Goal: Task Accomplishment & Management: Use online tool/utility

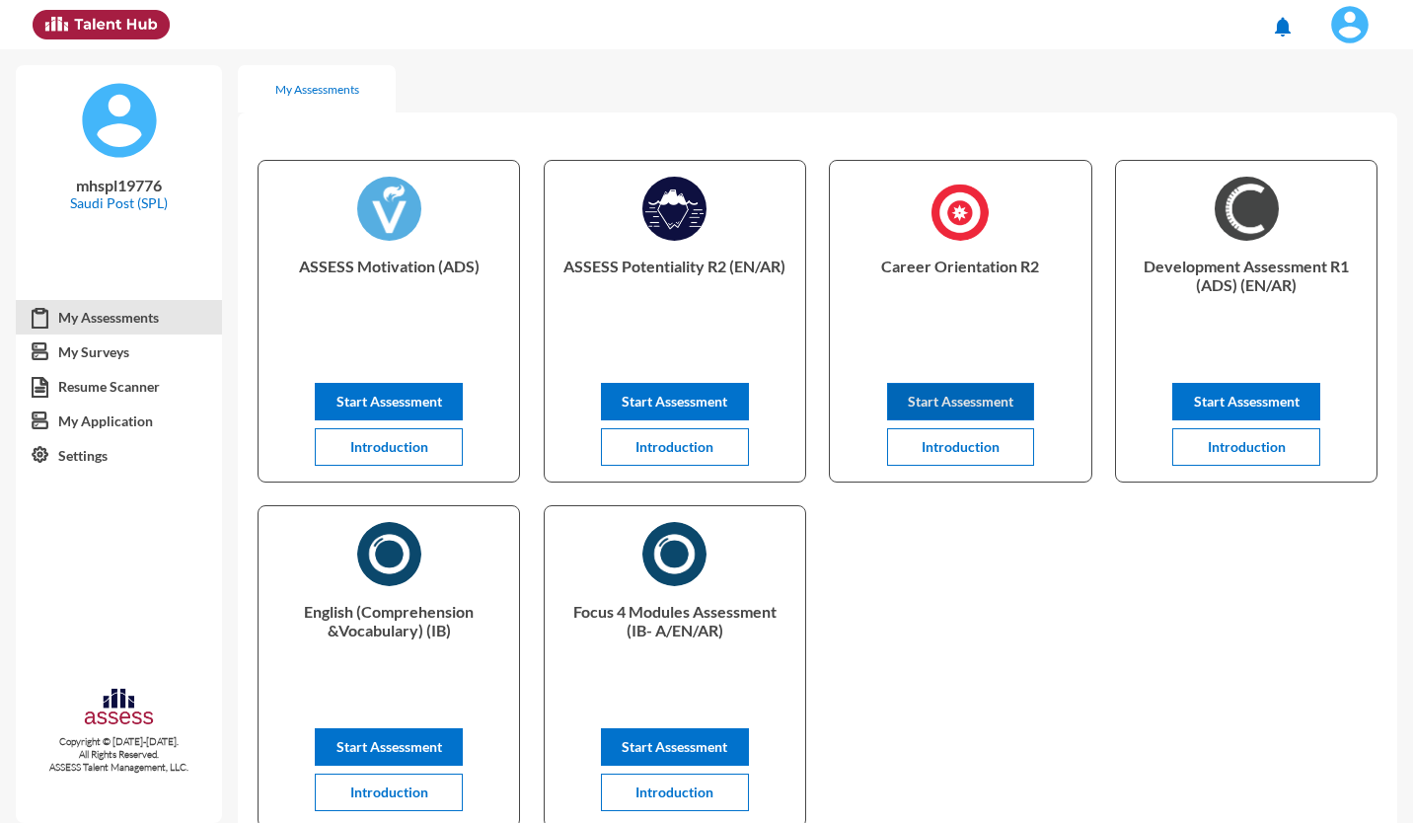
click at [994, 409] on button "Start Assessment" at bounding box center [961, 401] width 148 height 37
click at [1236, 442] on span "Introduction" at bounding box center [1247, 446] width 78 height 17
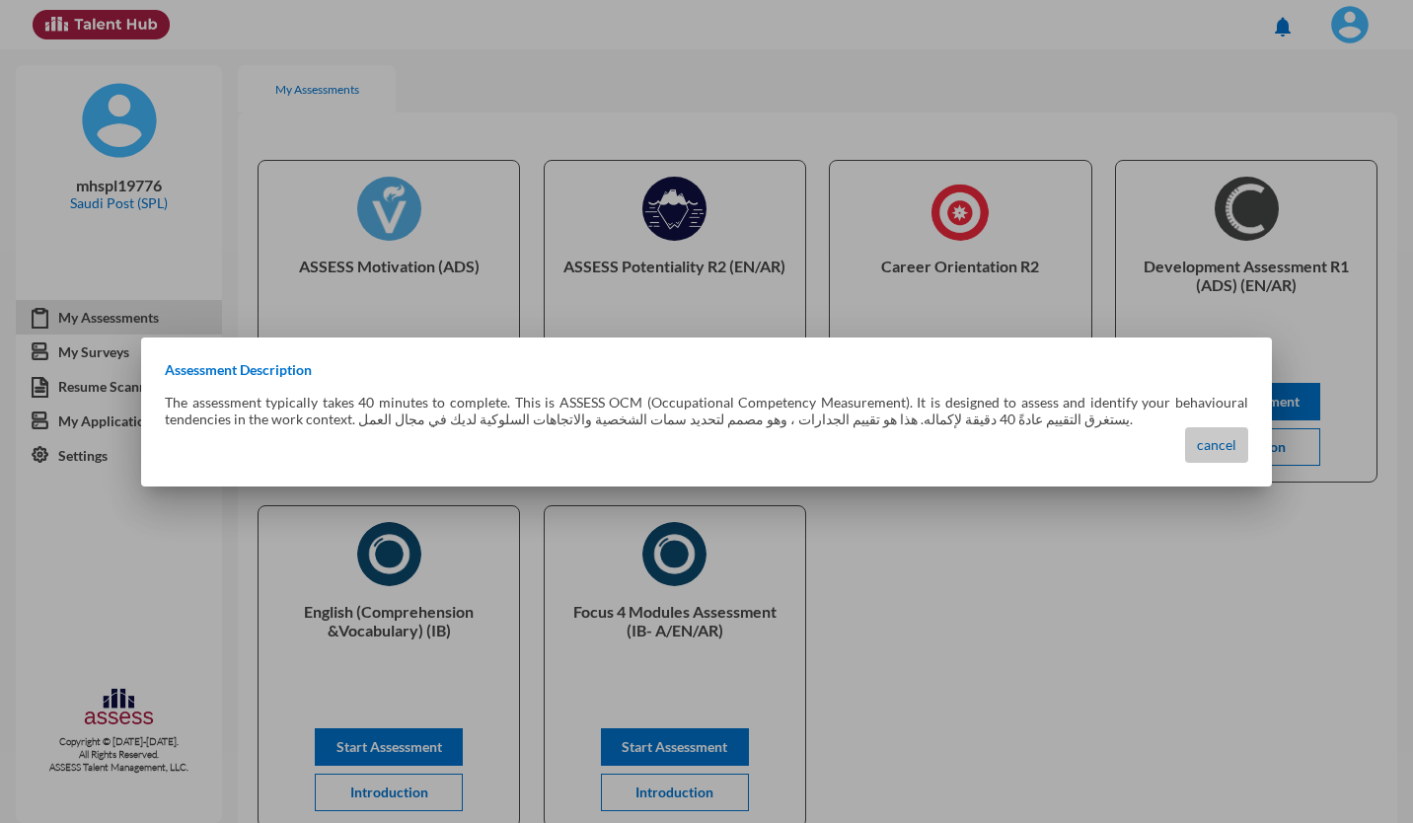
click at [1212, 449] on span "cancel" at bounding box center [1216, 444] width 39 height 17
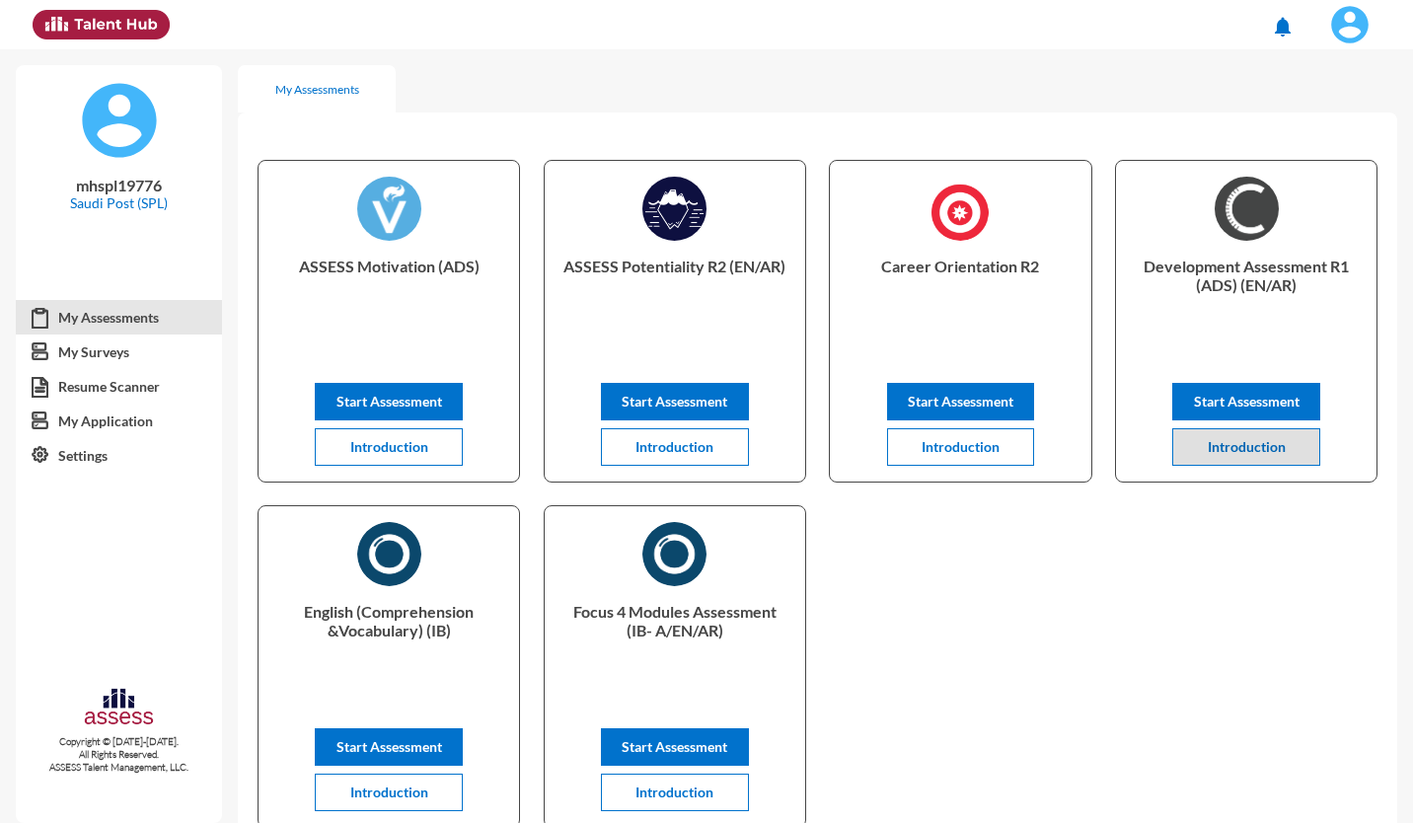
scroll to position [208, 0]
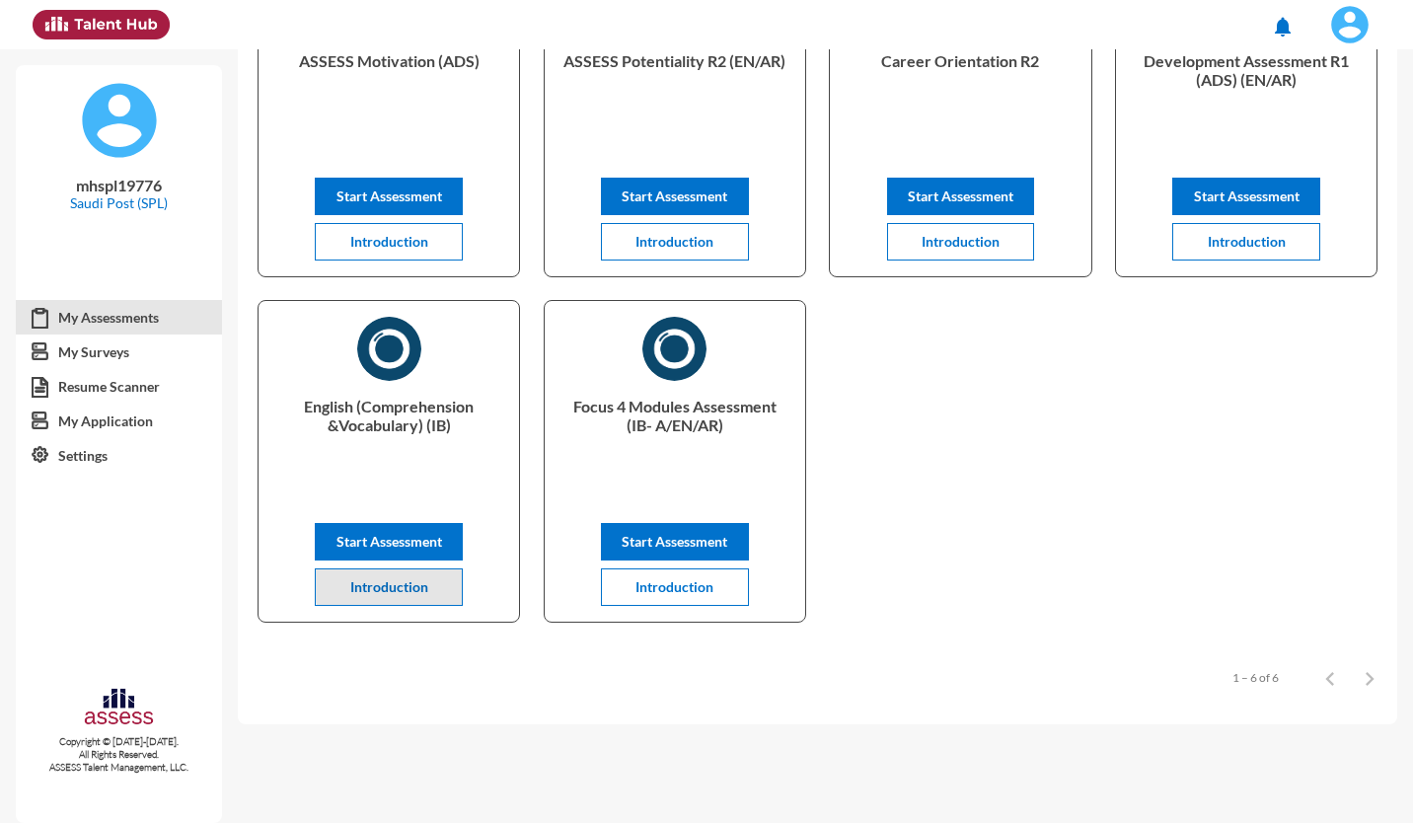
click at [430, 579] on button "Introduction" at bounding box center [389, 586] width 148 height 37
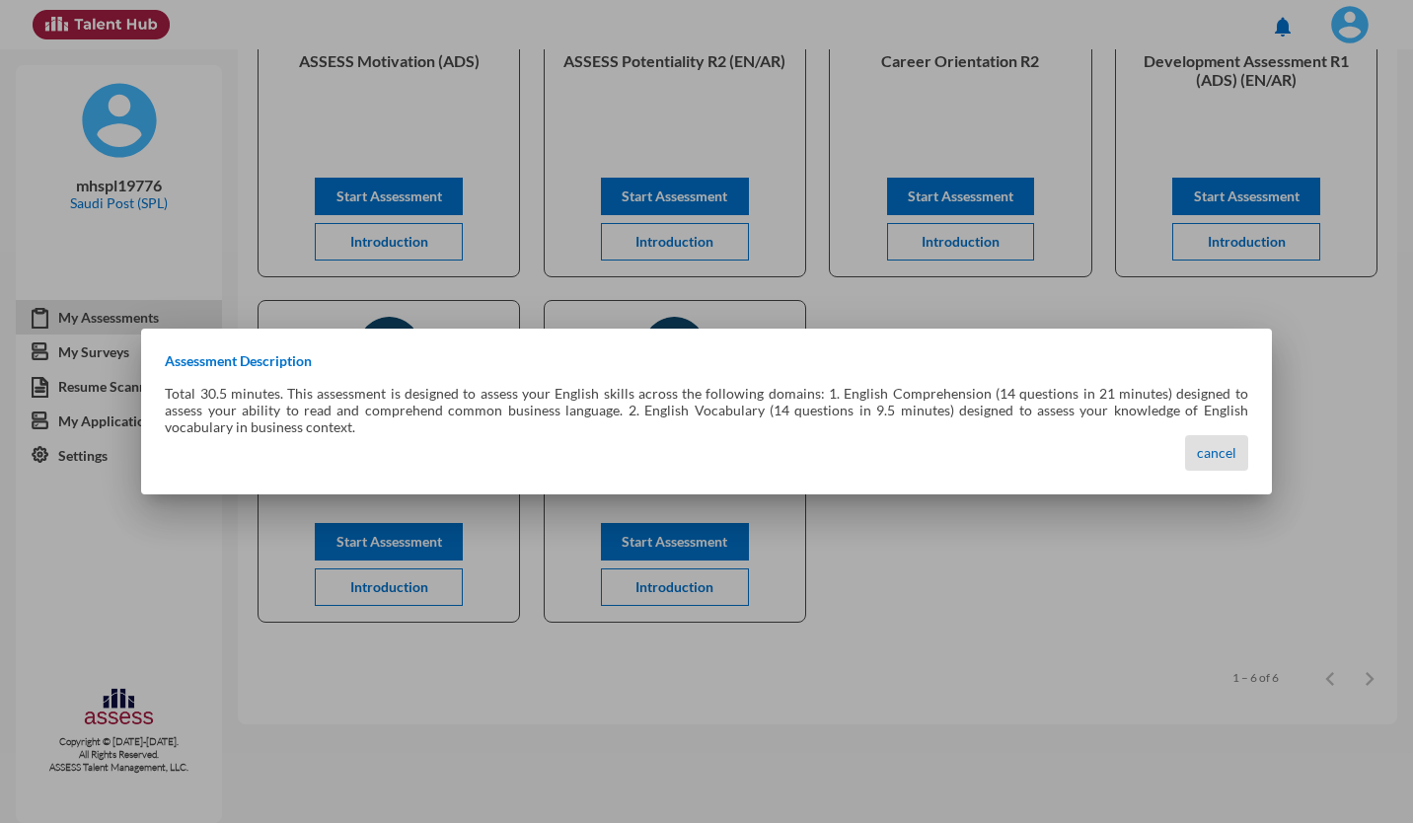
click at [1205, 453] on span "cancel" at bounding box center [1216, 452] width 39 height 17
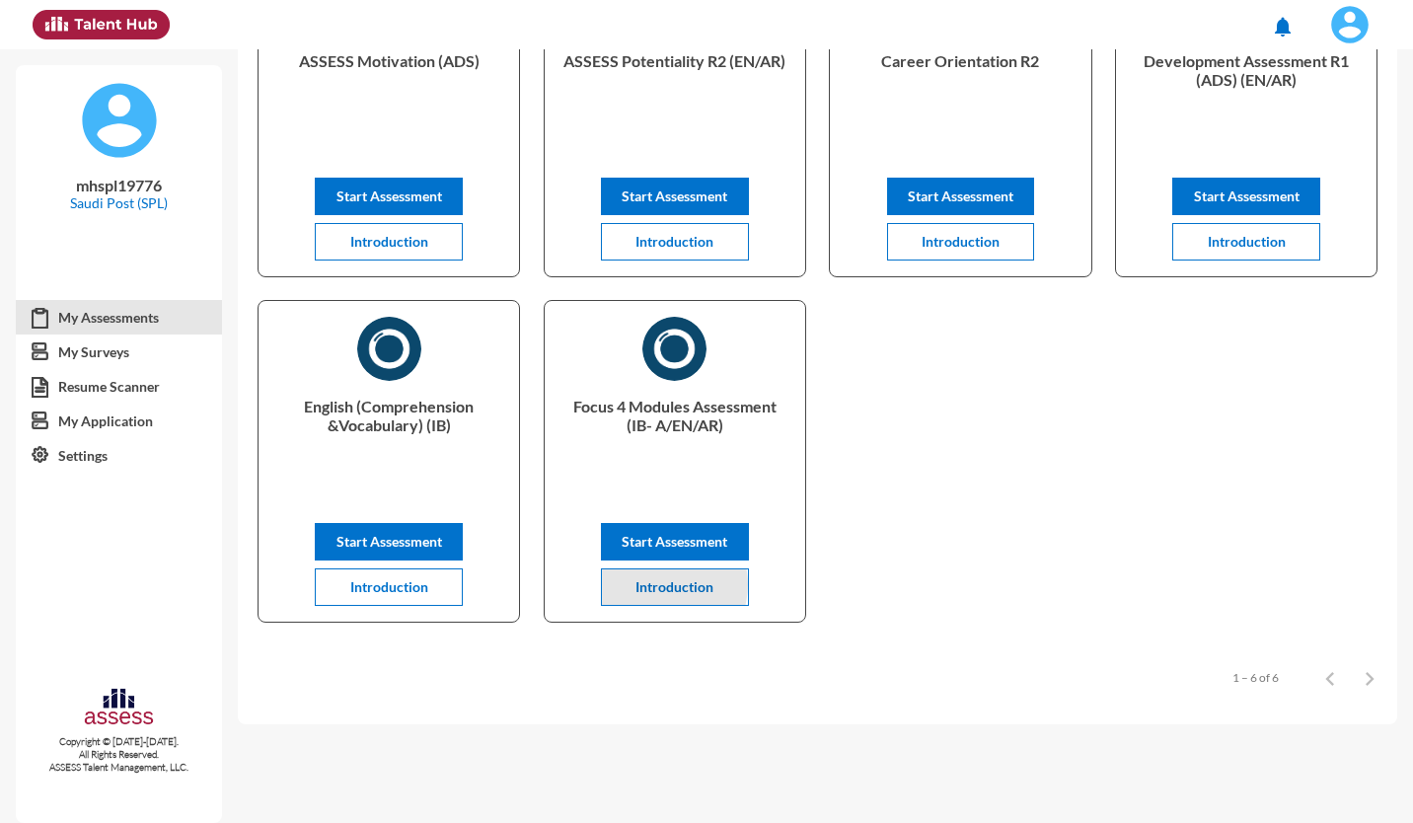
click at [663, 584] on span "Introduction" at bounding box center [674, 586] width 78 height 17
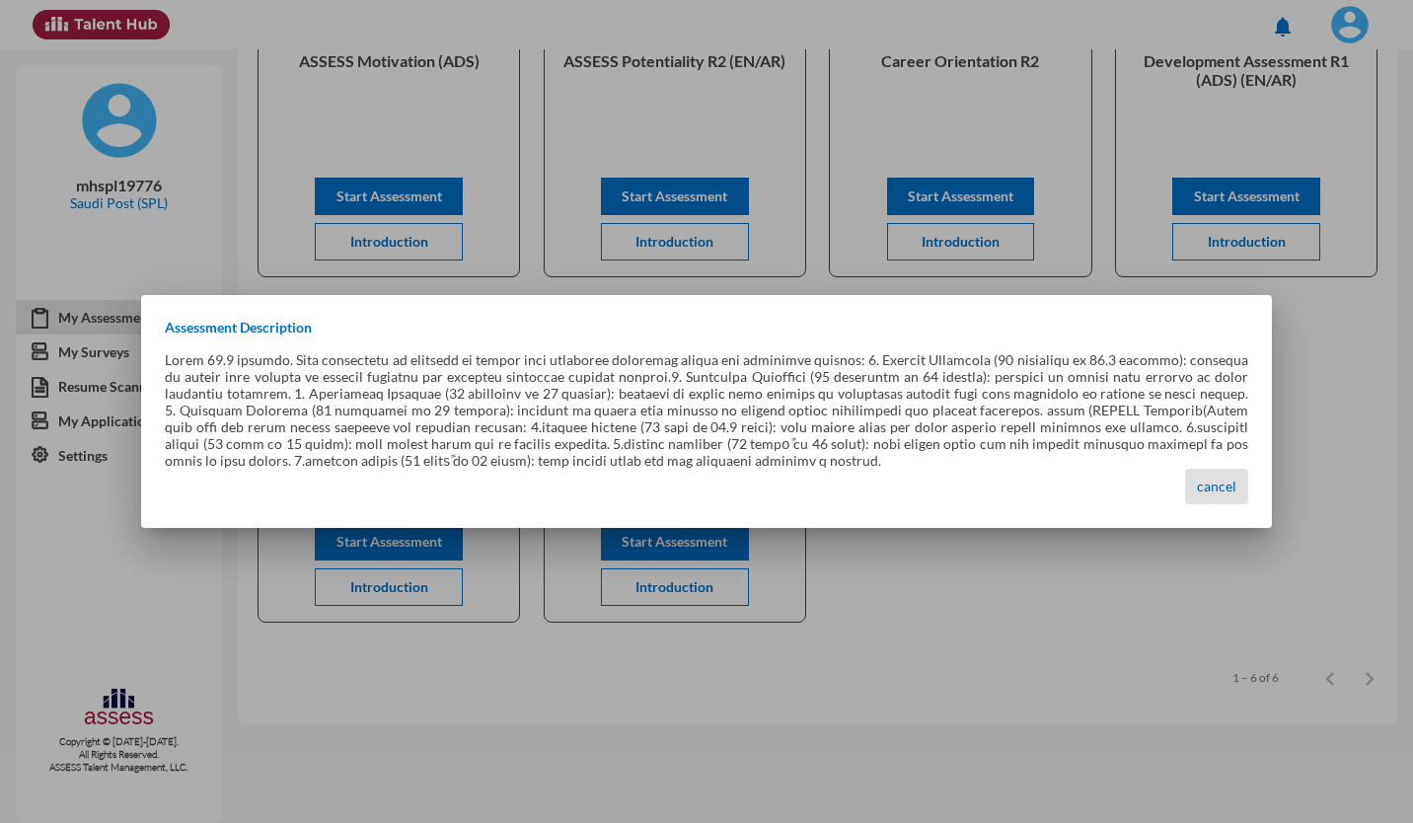
click at [1225, 481] on span "cancel" at bounding box center [1216, 486] width 39 height 17
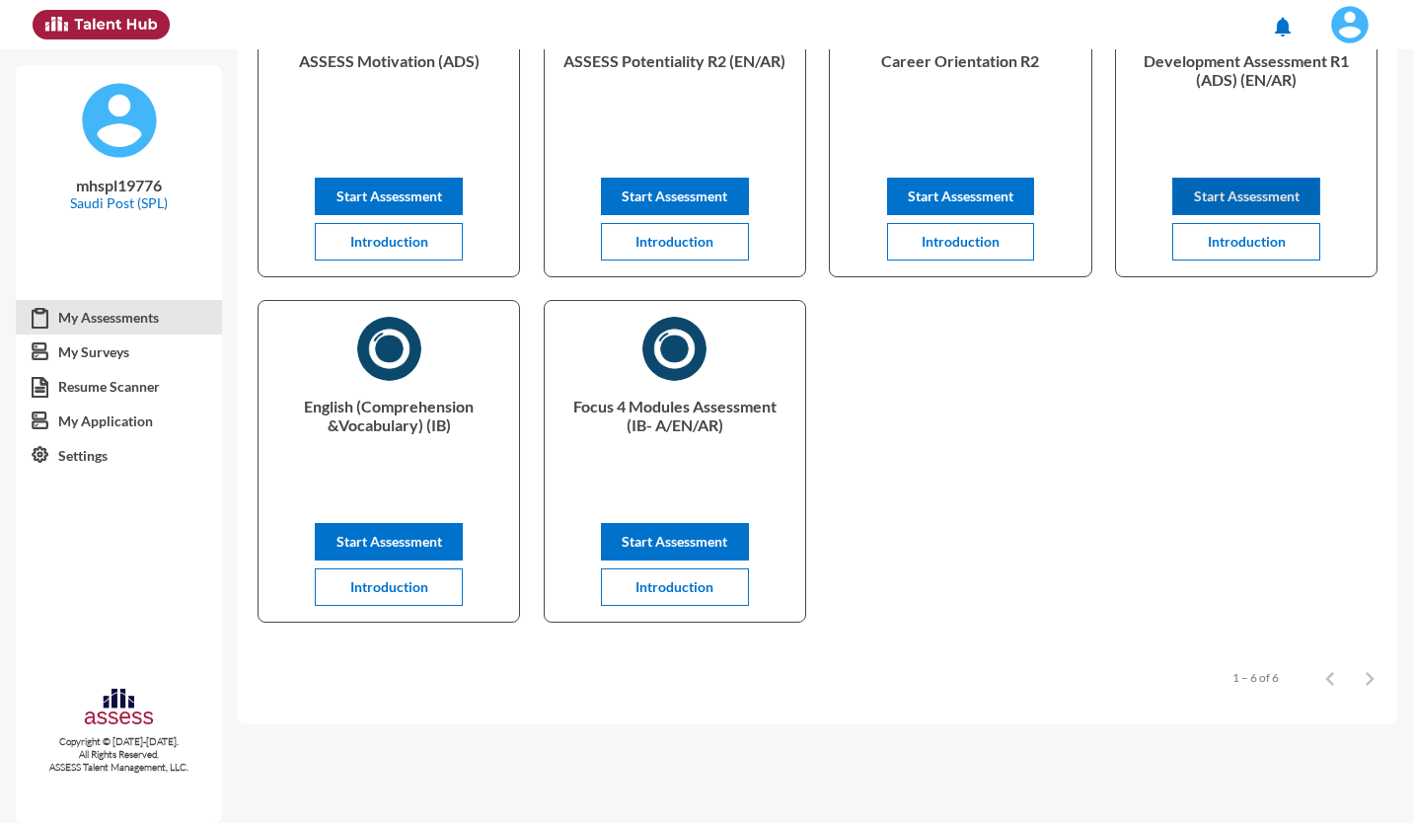
click at [1221, 194] on span "Start Assessment" at bounding box center [1247, 195] width 106 height 17
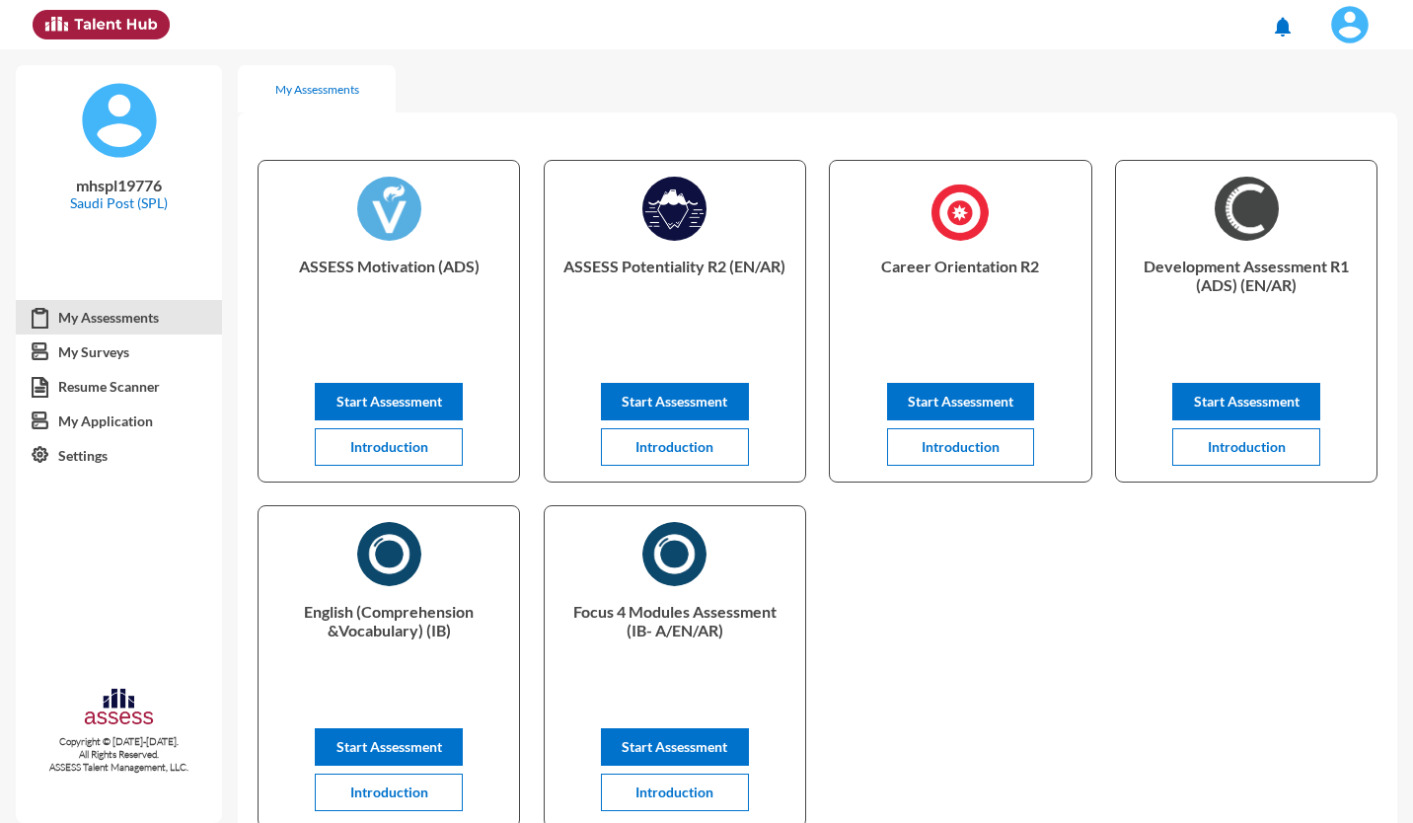
scroll to position [208, 0]
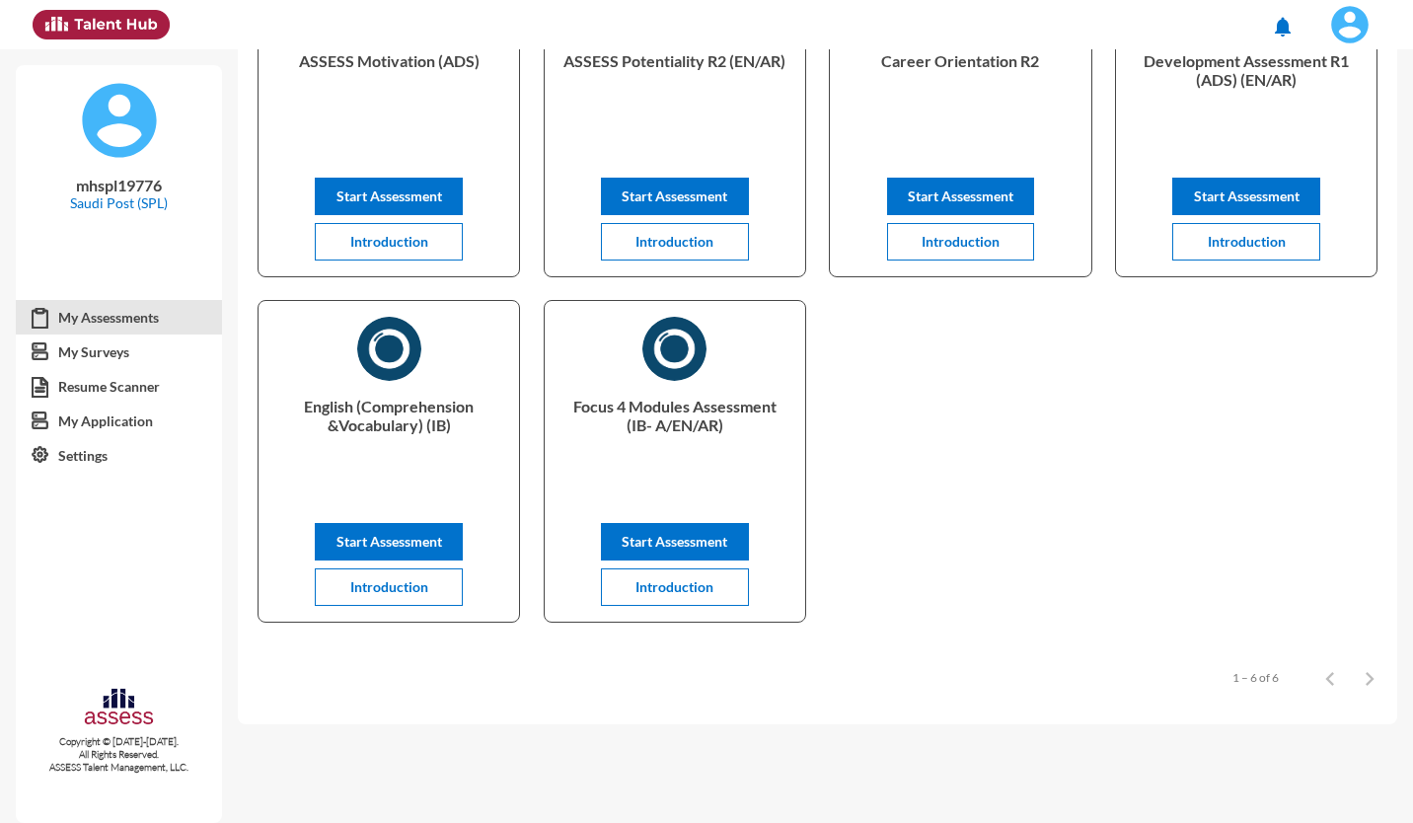
click at [1253, 189] on span "Start Assessment" at bounding box center [1247, 195] width 106 height 17
click at [404, 581] on span "Introduction" at bounding box center [389, 586] width 78 height 17
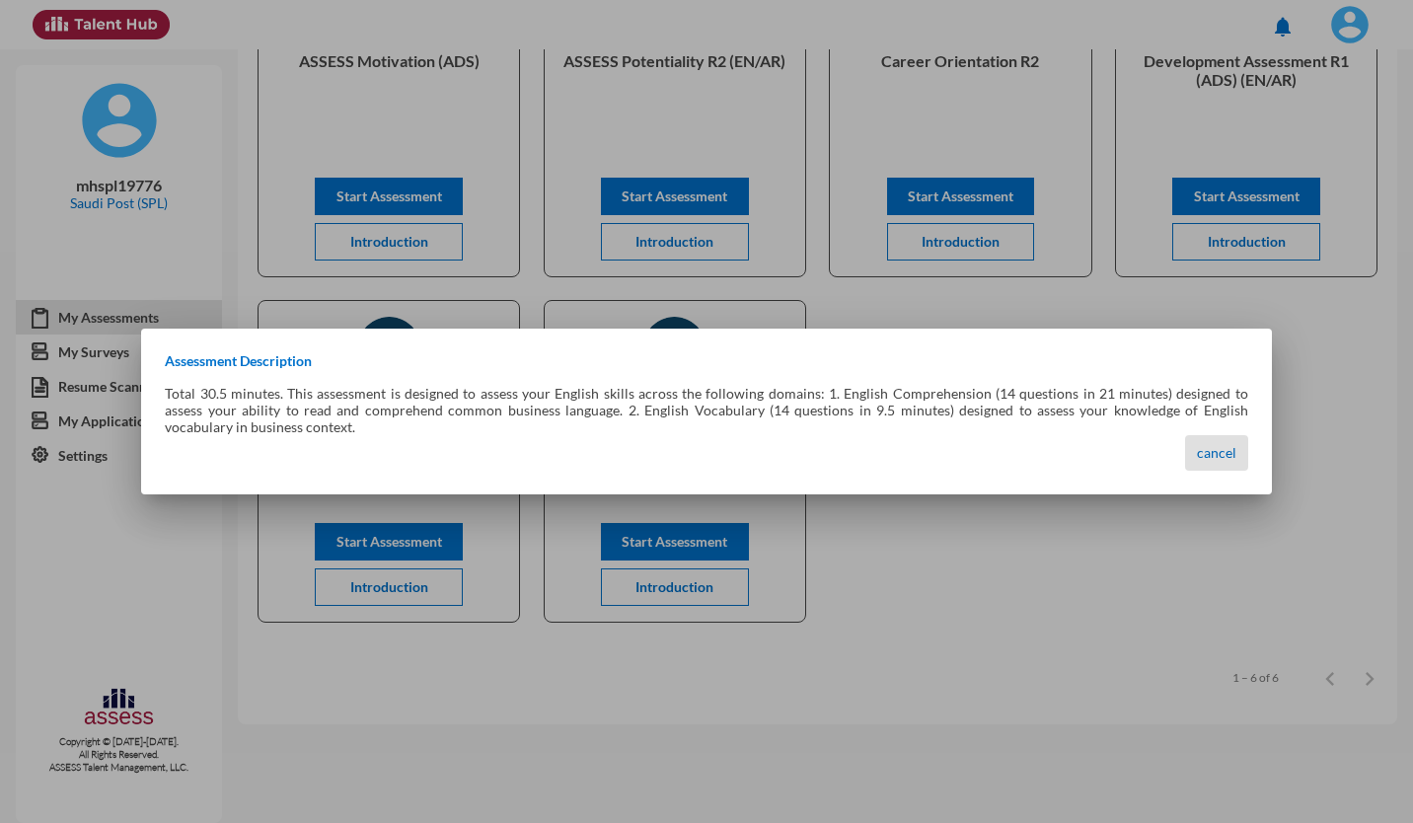
click at [1235, 449] on span "cancel" at bounding box center [1216, 452] width 39 height 17
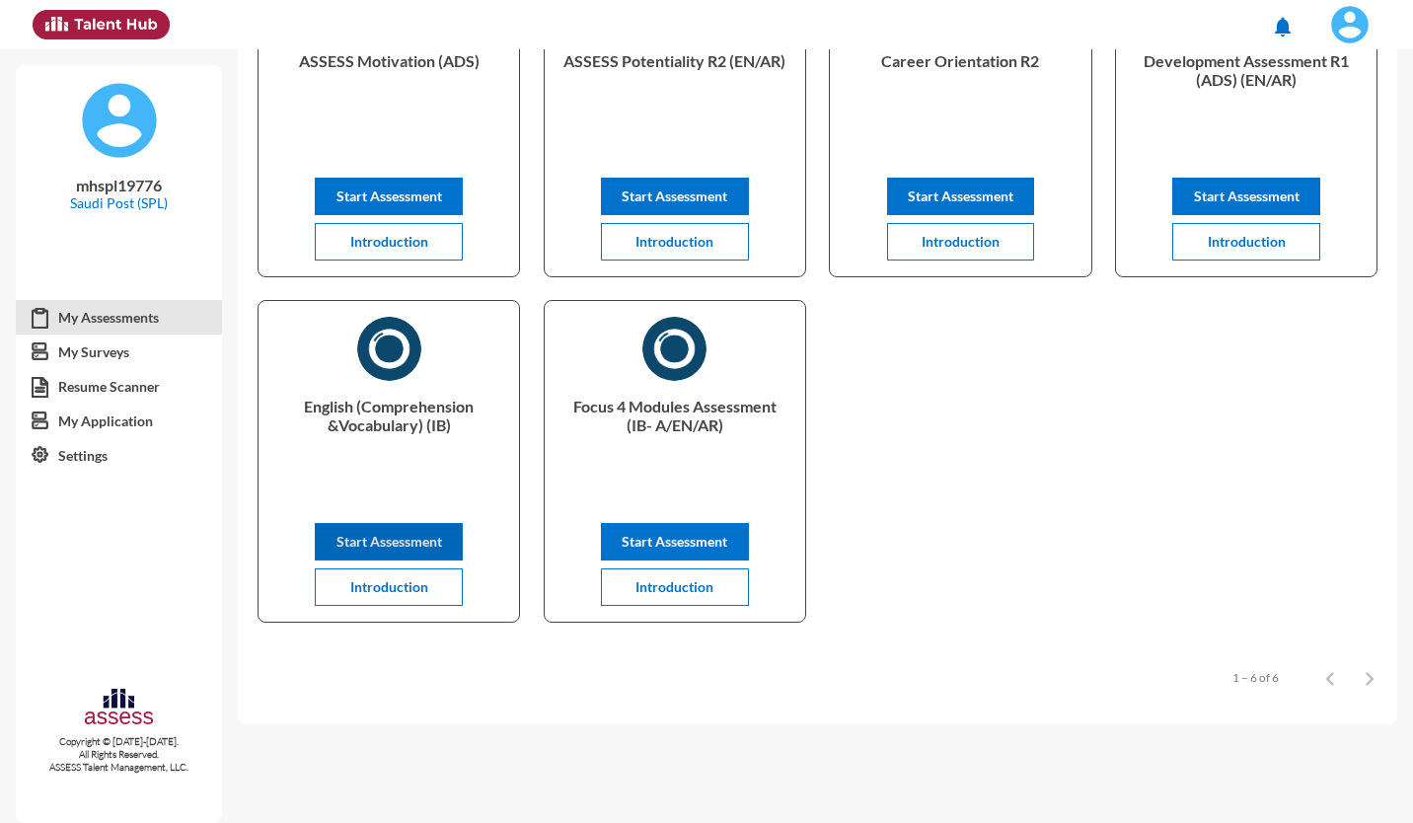
click at [413, 534] on span "Start Assessment" at bounding box center [389, 541] width 106 height 17
click at [397, 535] on span "Start Assessment" at bounding box center [389, 541] width 106 height 17
click at [417, 187] on span "Start Assessment" at bounding box center [389, 195] width 106 height 17
click at [699, 202] on button "Start Assessment" at bounding box center [675, 196] width 148 height 37
click at [955, 179] on button "Start Assessment" at bounding box center [961, 196] width 148 height 37
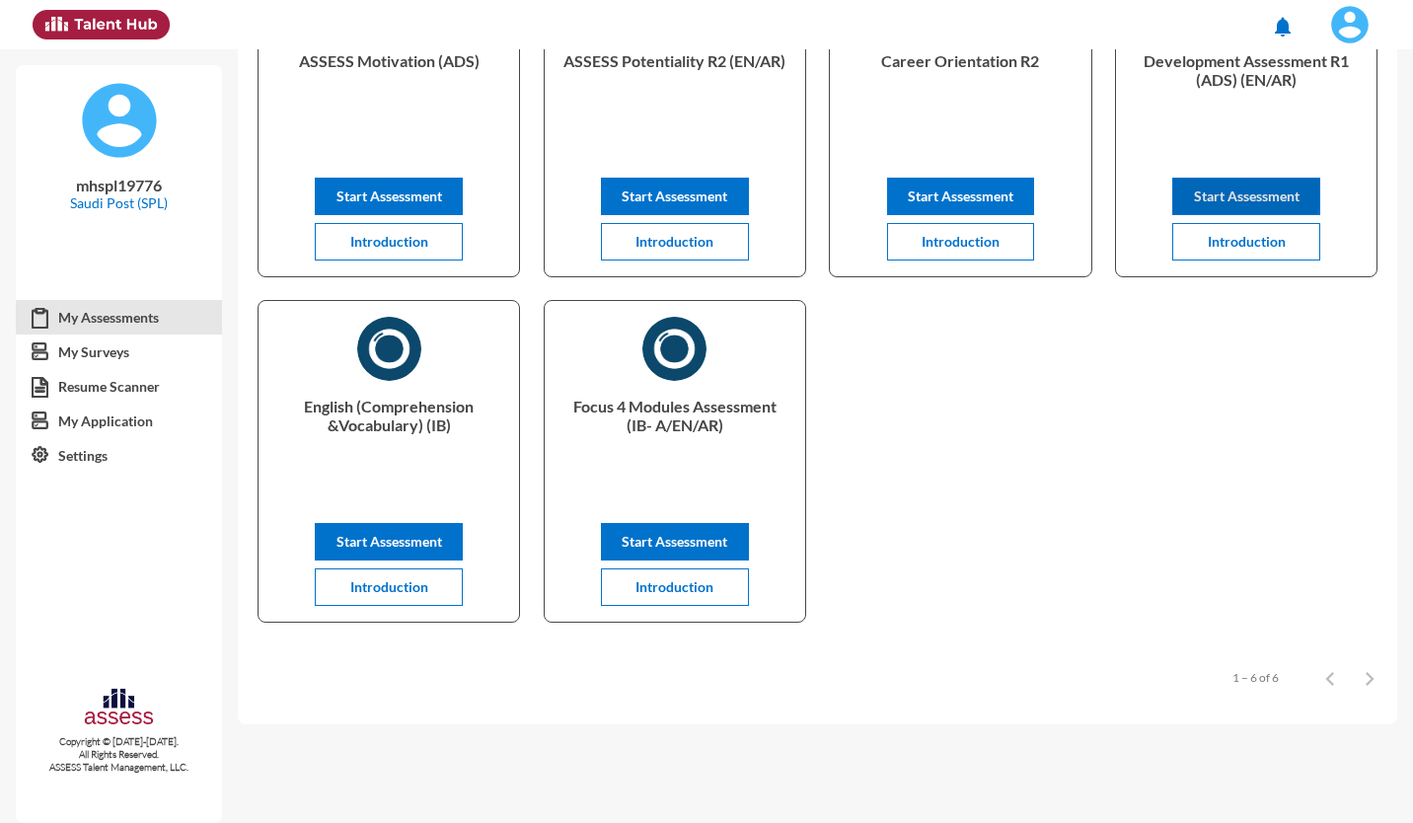
click at [1236, 180] on button "Start Assessment" at bounding box center [1246, 196] width 148 height 37
click at [433, 536] on span "Start Assessment" at bounding box center [389, 541] width 106 height 17
click at [673, 583] on span "Introduction" at bounding box center [674, 586] width 78 height 17
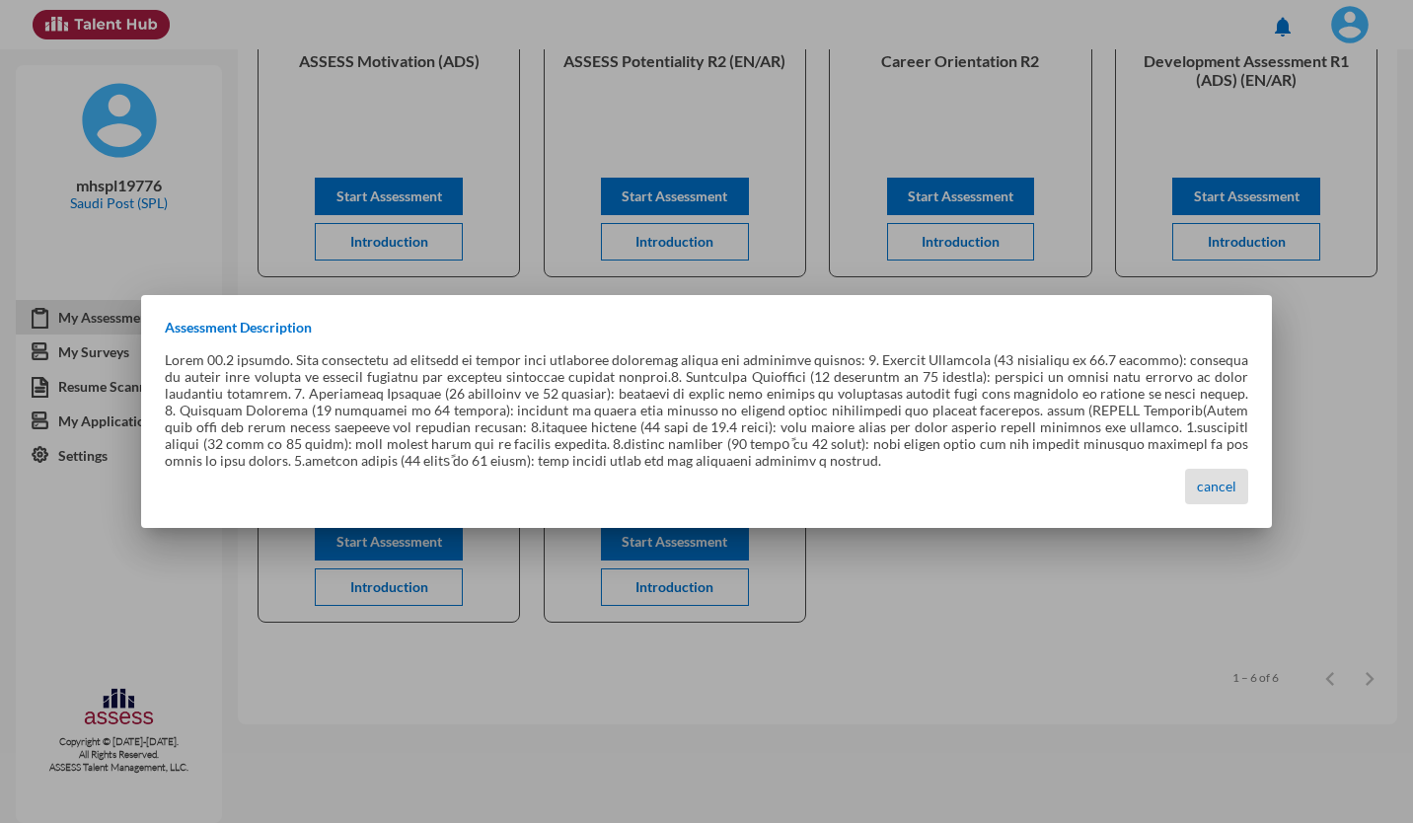
click at [1210, 486] on span "cancel" at bounding box center [1216, 486] width 39 height 17
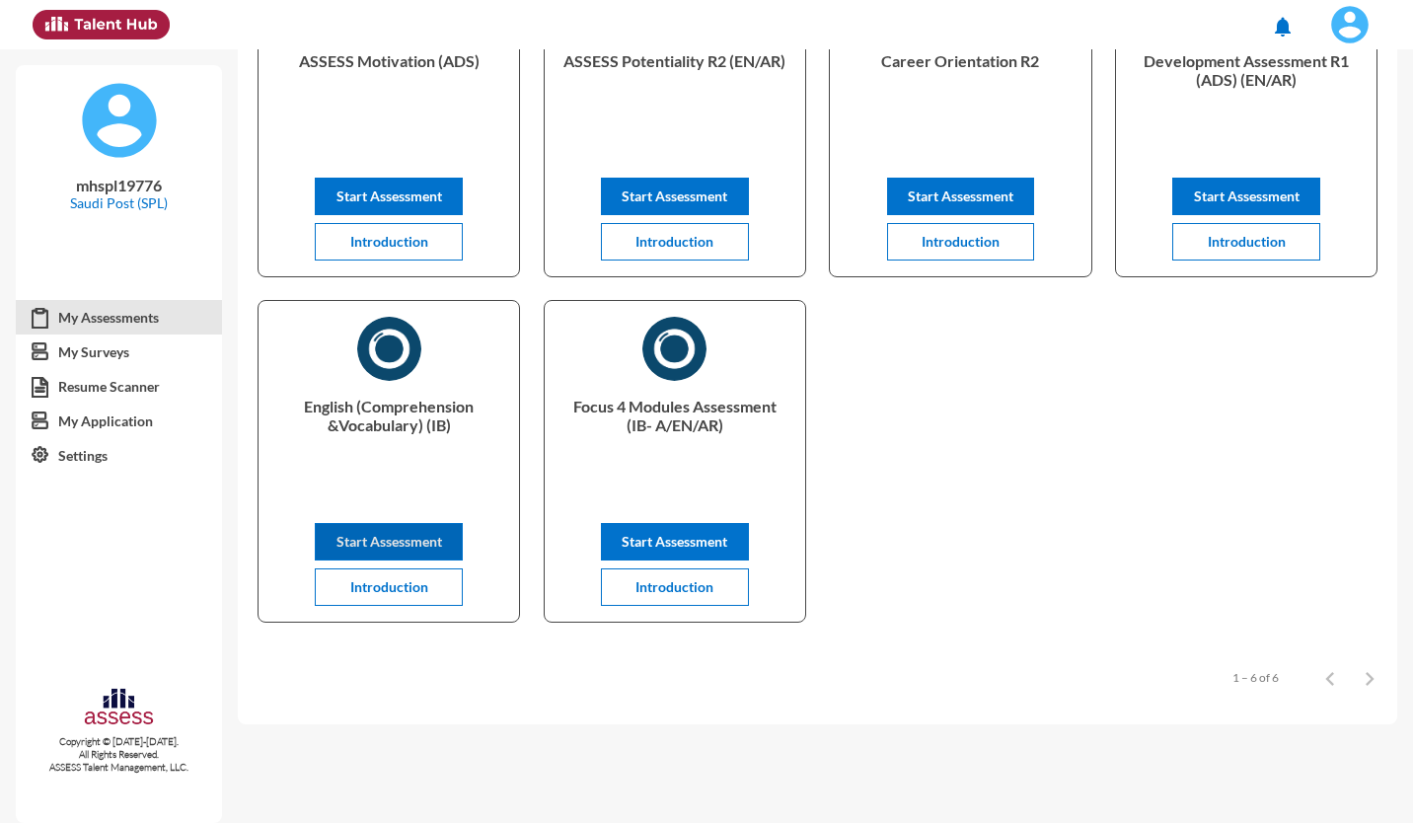
click at [397, 534] on span "Start Assessment" at bounding box center [389, 541] width 106 height 17
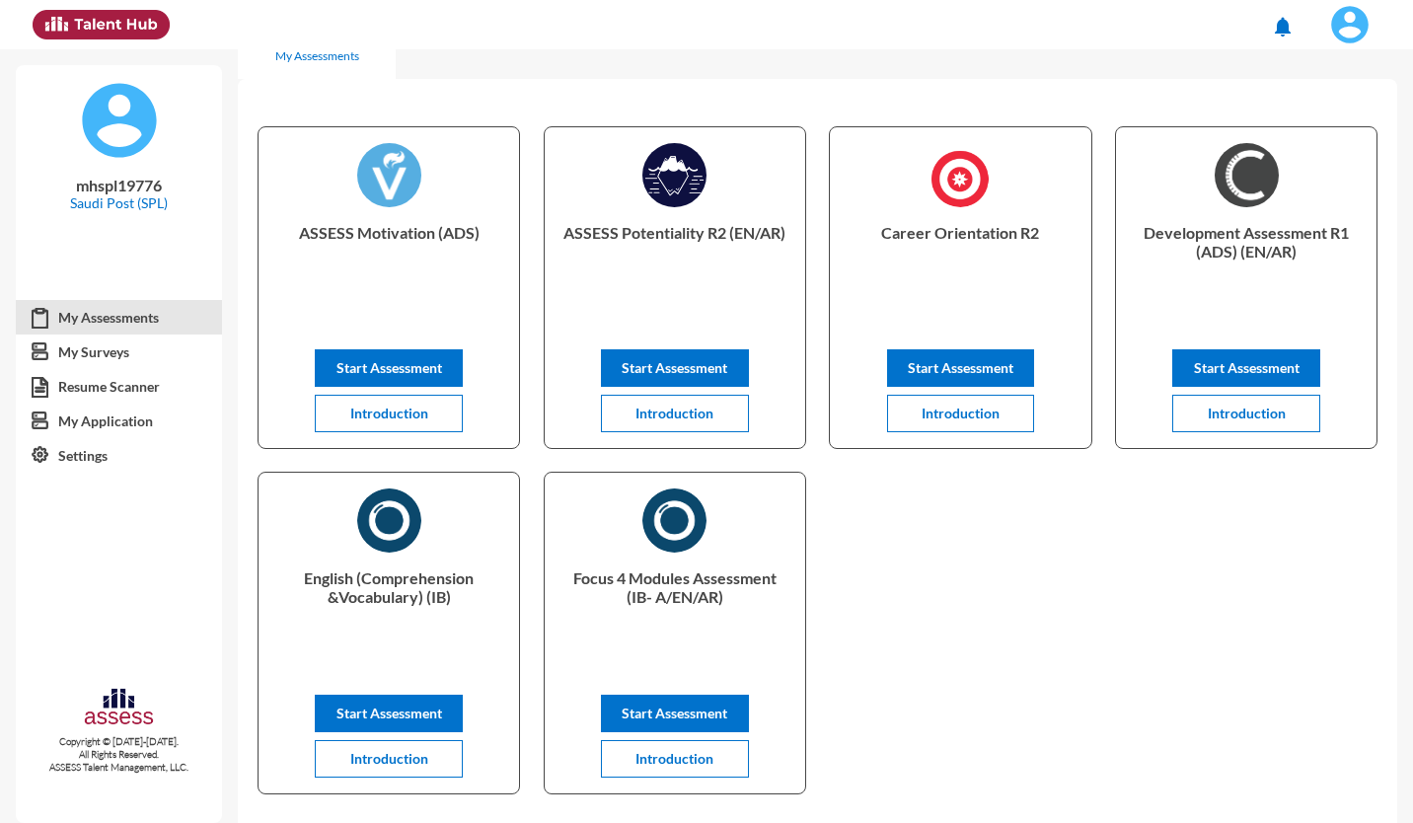
scroll to position [0, 0]
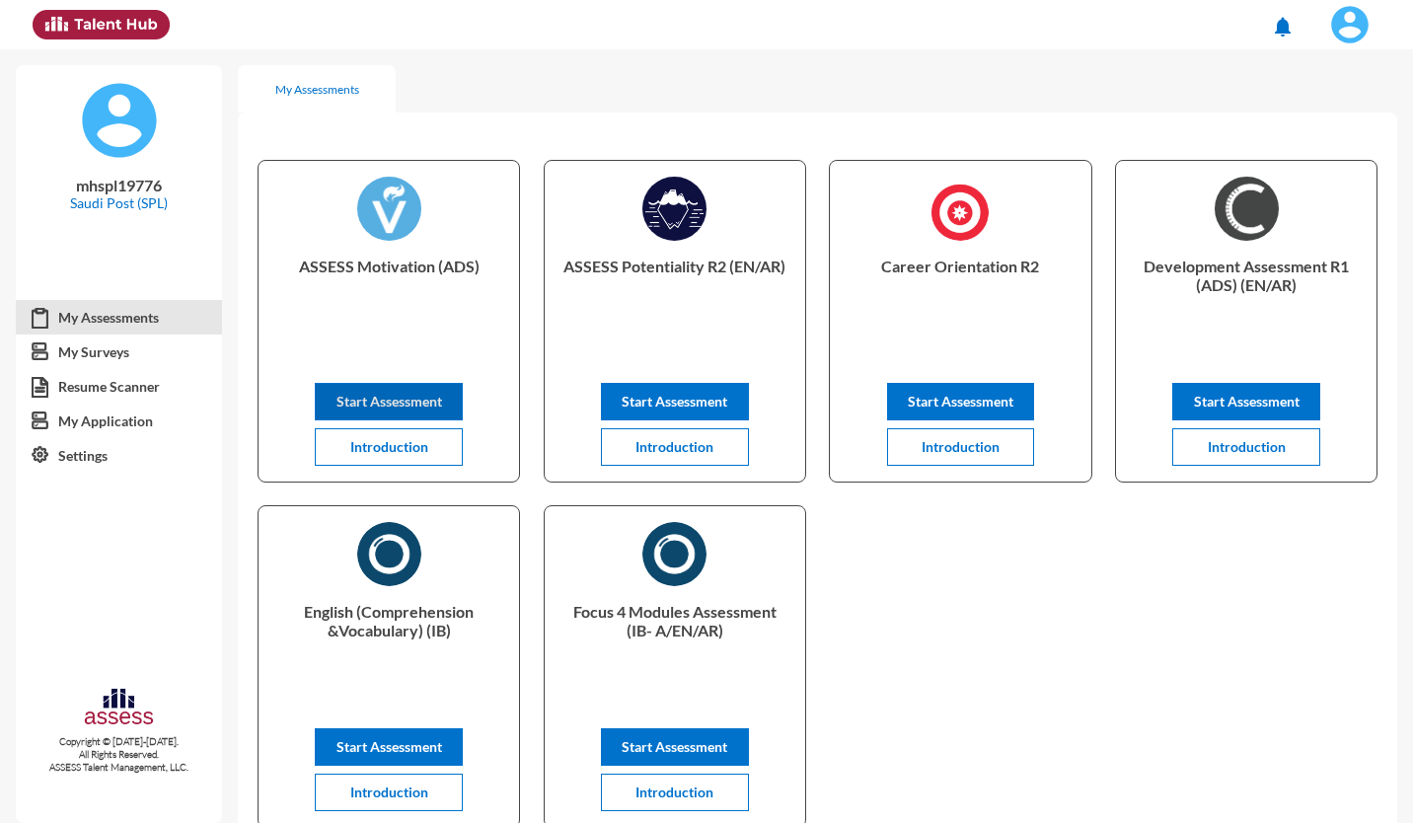
click at [417, 400] on span "Start Assessment" at bounding box center [389, 401] width 106 height 17
click at [681, 405] on span "Start Assessment" at bounding box center [675, 401] width 106 height 17
click at [963, 402] on span "Start Assessment" at bounding box center [961, 401] width 106 height 17
click at [1236, 405] on span "Start Assessment" at bounding box center [1247, 401] width 106 height 17
click at [421, 754] on span "Start Assessment" at bounding box center [389, 746] width 106 height 17
